Goal: Task Accomplishment & Management: Use online tool/utility

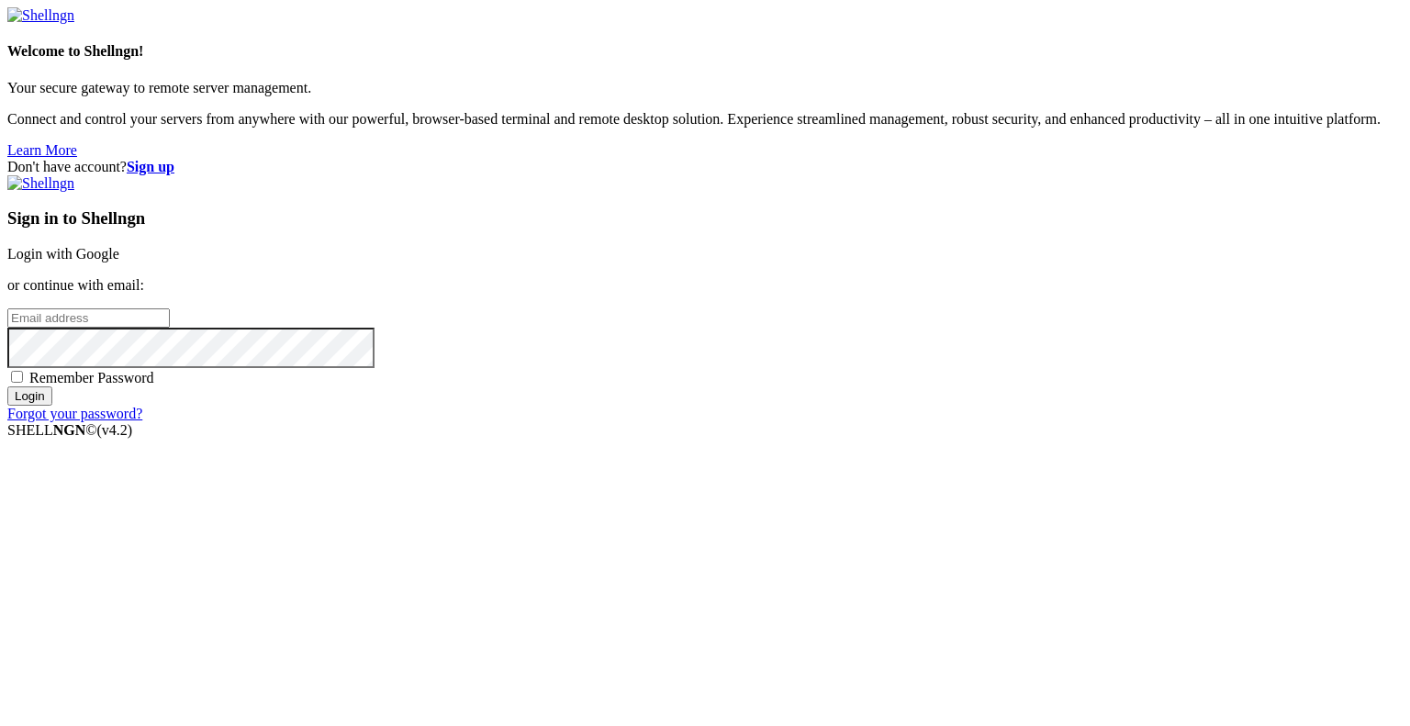
click at [170, 328] on input "email" at bounding box center [88, 317] width 162 height 19
type input "[EMAIL_ADDRESS][DOMAIN_NAME]"
click at [765, 422] on div "Sign in to Shellngn Login with Google or continue with email: [EMAIL_ADDRESS][D…" at bounding box center [704, 298] width 1395 height 247
click at [764, 386] on div "Remember Password" at bounding box center [704, 377] width 1395 height 18
click at [154, 385] on span "Remember Password" at bounding box center [91, 378] width 125 height 16
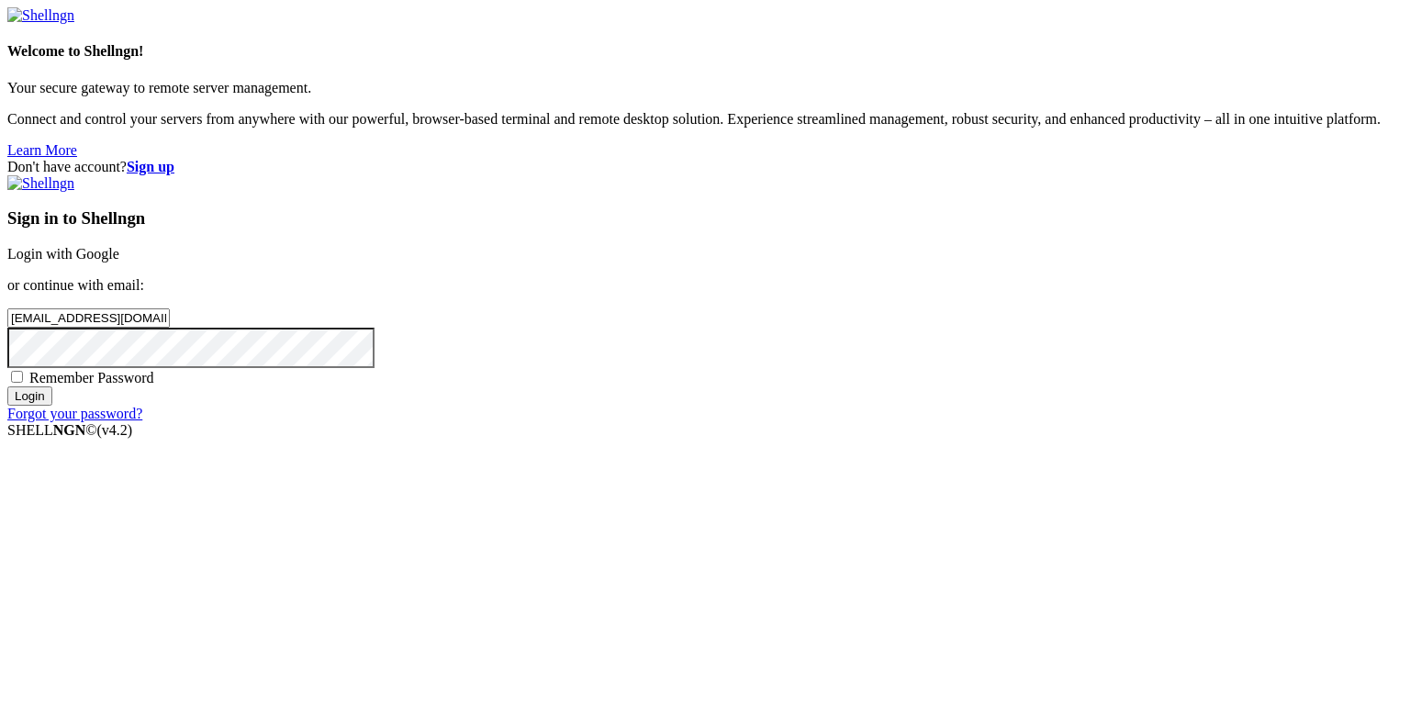
click at [23, 383] on input "Remember Password" at bounding box center [17, 377] width 12 height 12
checkbox input "true"
click at [52, 406] on input "Login" at bounding box center [29, 395] width 45 height 19
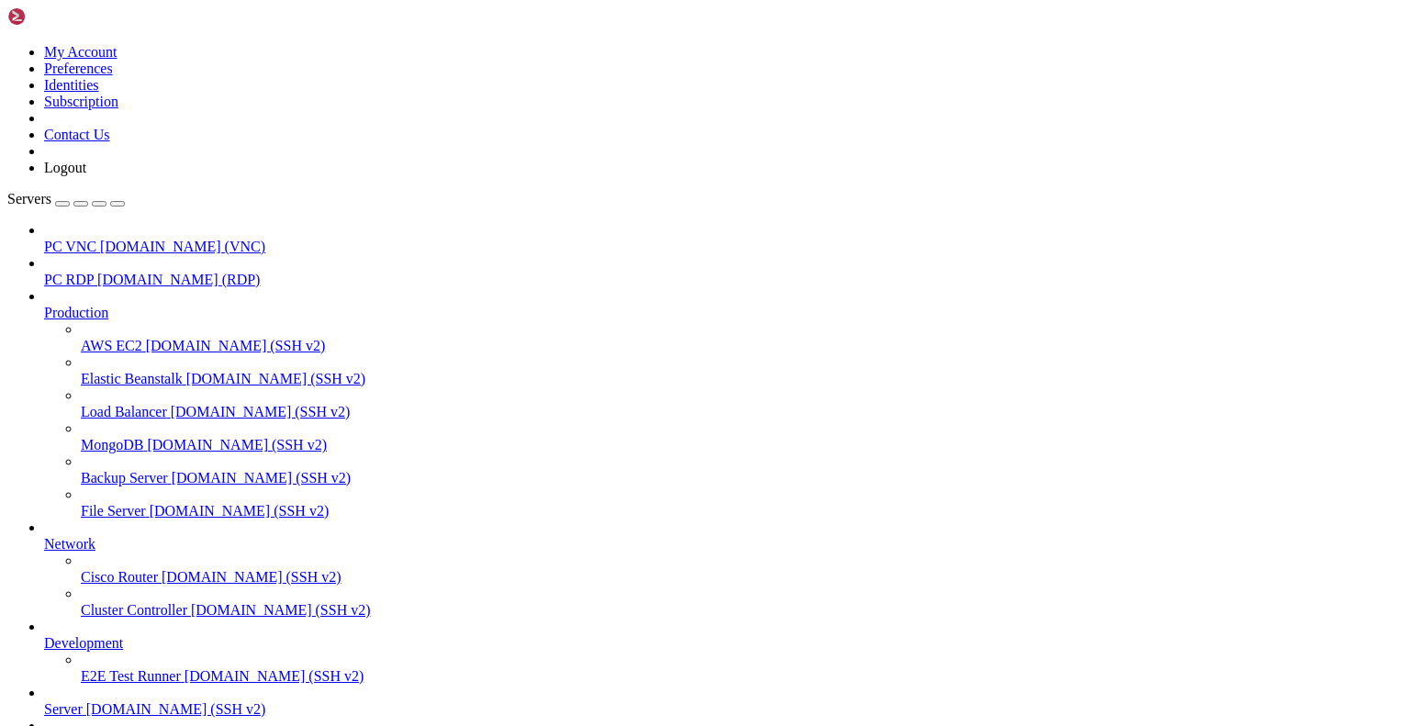
scroll to position [160, 0]
click at [83, 701] on span "Server" at bounding box center [63, 709] width 39 height 16
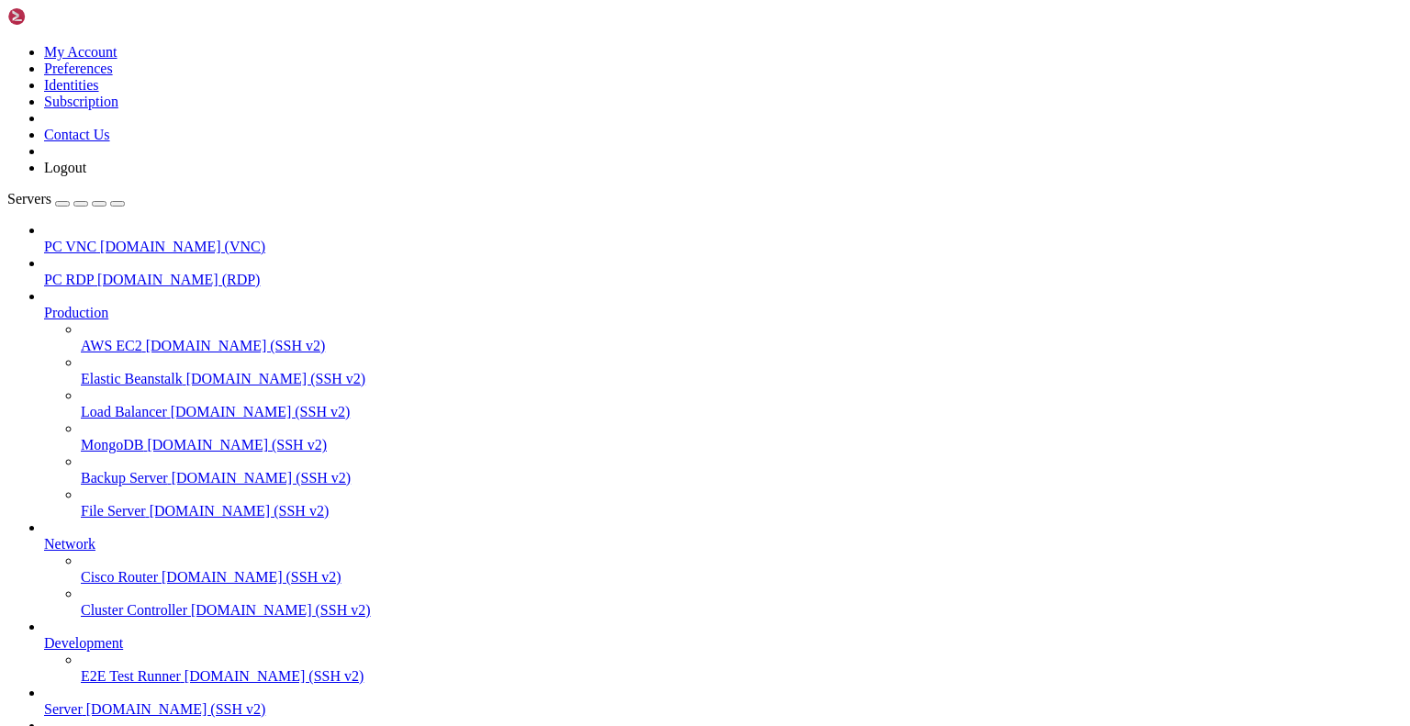
click at [83, 701] on span "Server" at bounding box center [63, 709] width 39 height 16
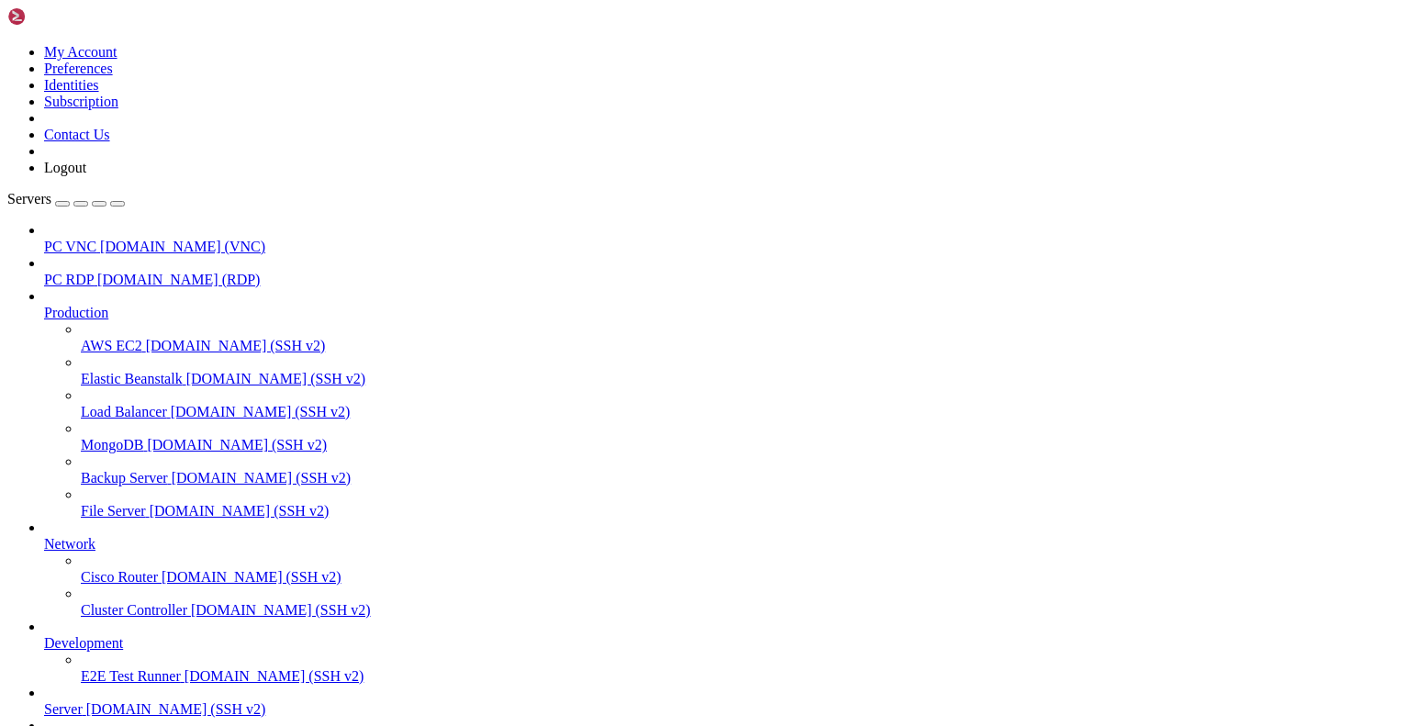
scroll to position [0, 0]
click at [83, 701] on span "Server" at bounding box center [63, 709] width 39 height 16
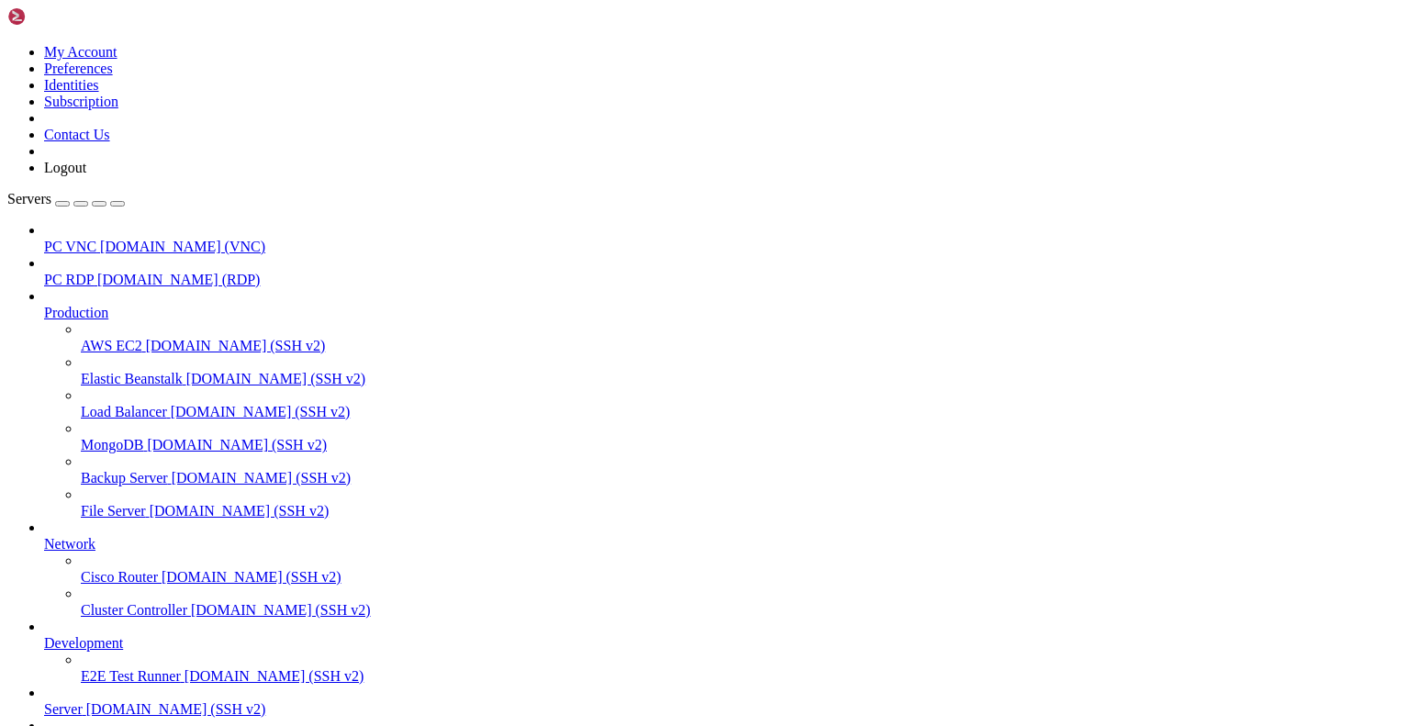
click at [130, 701] on span "[DOMAIN_NAME] (SSH v2)" at bounding box center [176, 709] width 180 height 16
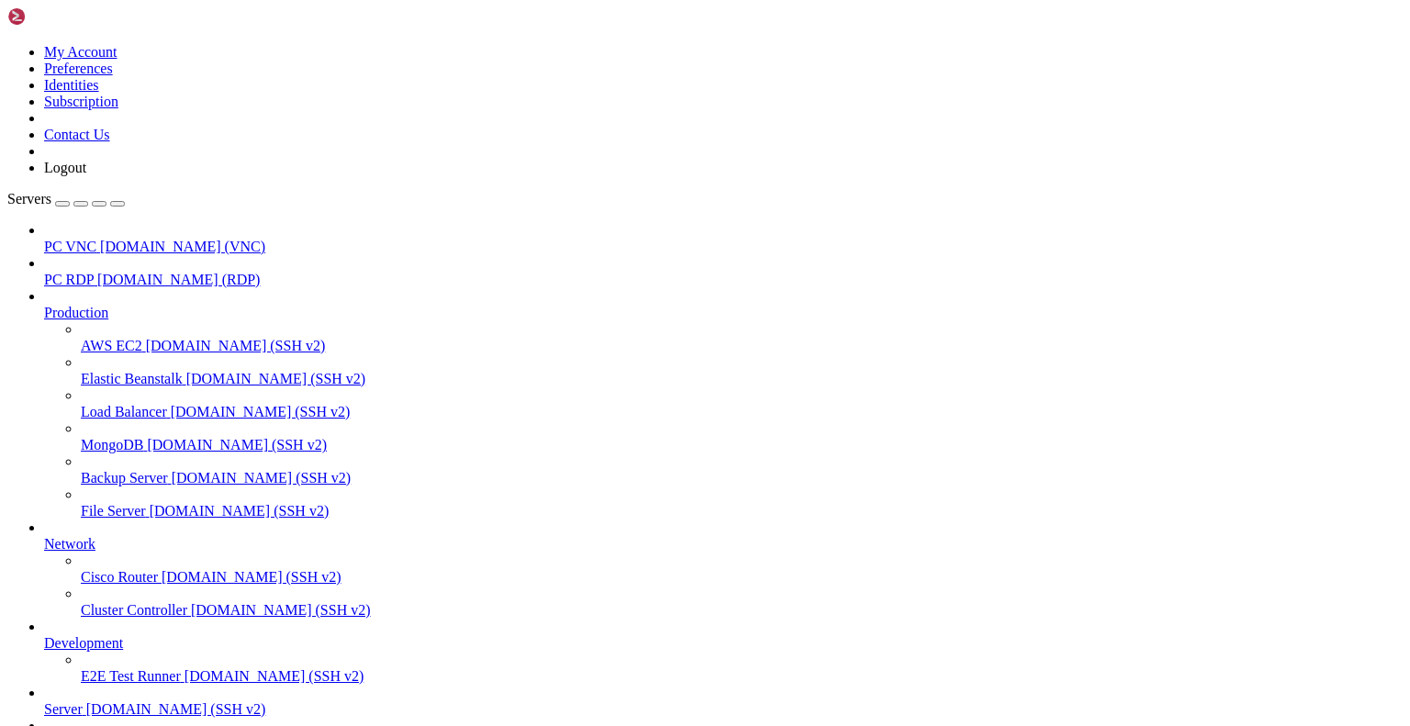
click at [130, 701] on span "[DOMAIN_NAME] (SSH v2)" at bounding box center [176, 709] width 180 height 16
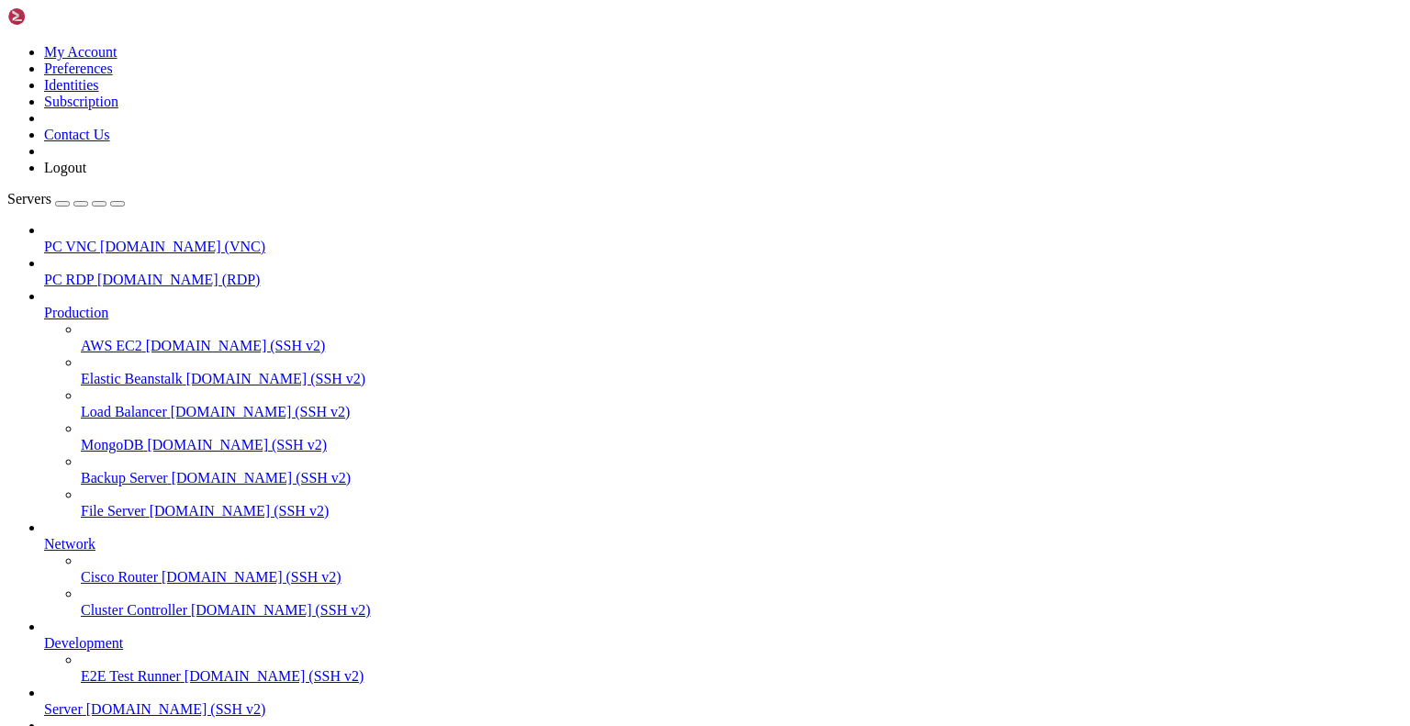
drag, startPoint x: 87, startPoint y: 1524, endPoint x: 76, endPoint y: 1404, distance: 120.7
copy div "fn handle_client ( mut stream: TcpStream , id: String , connections: SharedConn…"
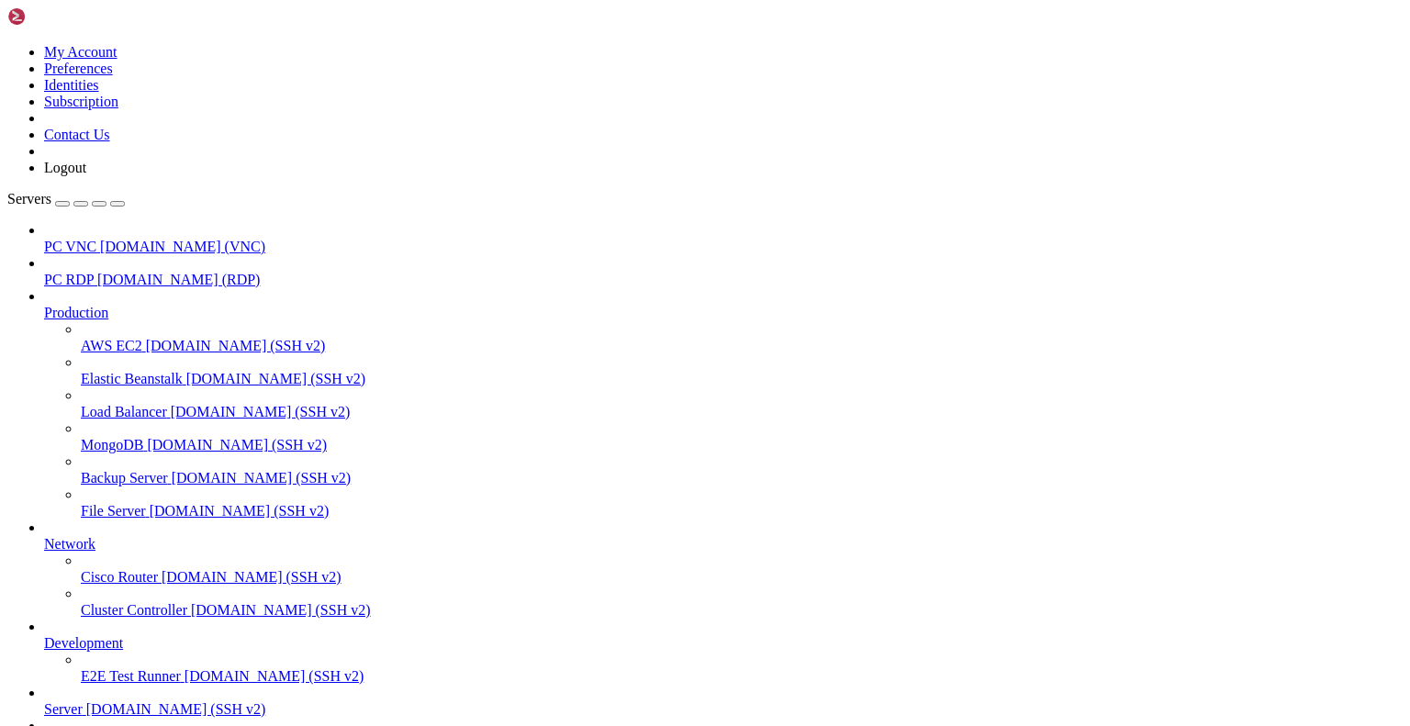
scroll to position [6442, 0]
drag, startPoint x: 14, startPoint y: 1451, endPoint x: 186, endPoint y: 1593, distance: 223.6
drag, startPoint x: 16, startPoint y: 1452, endPoint x: 141, endPoint y: 1569, distance: 172.1
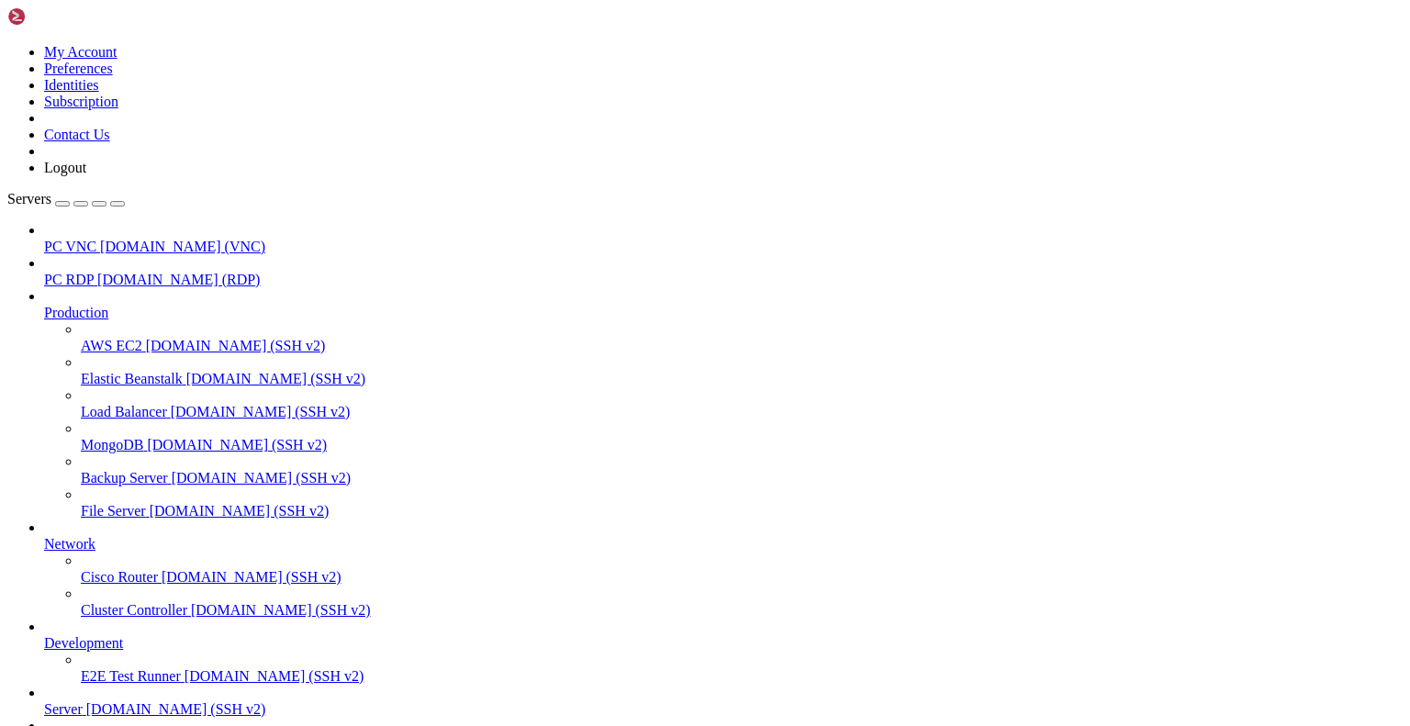
copy div "fn handle_client ( mut stream: TcpStream , id: String , connections: SharedConn…"
